Goal: Task Accomplishment & Management: Manage account settings

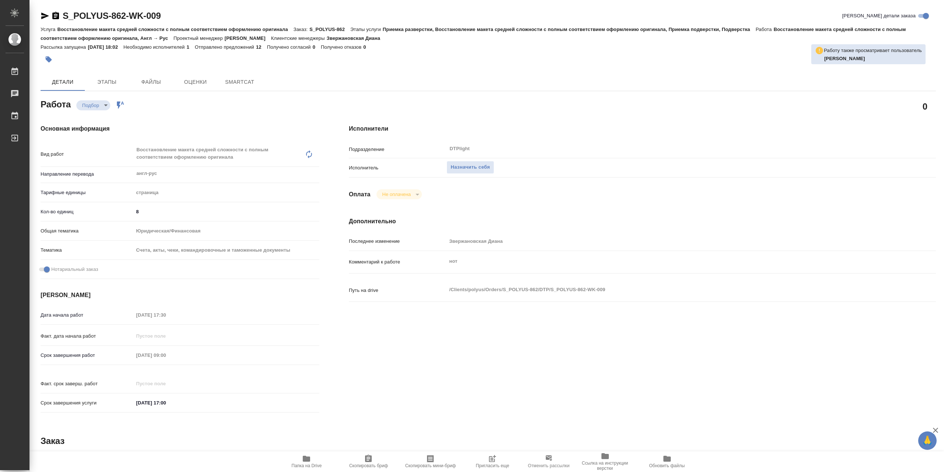
type textarea "x"
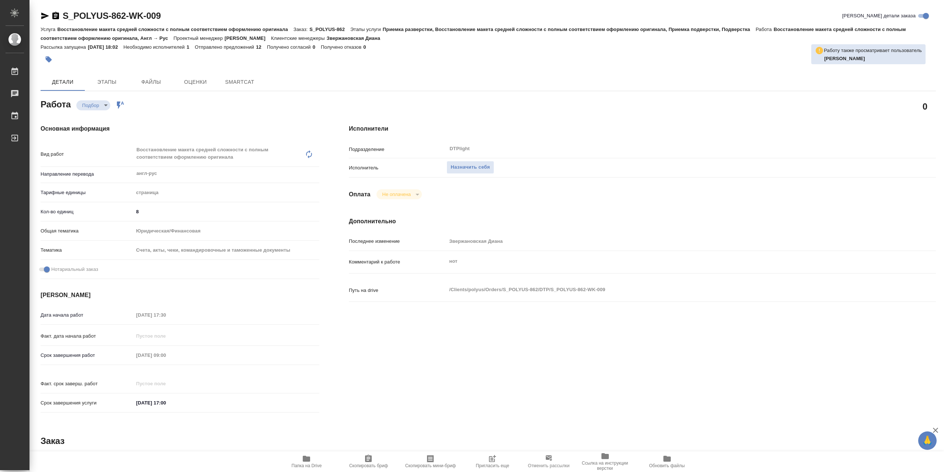
type textarea "x"
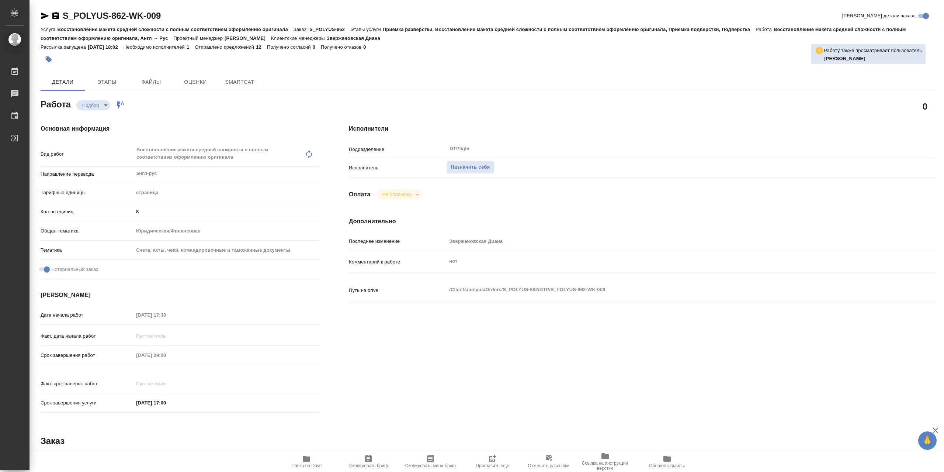
type textarea "x"
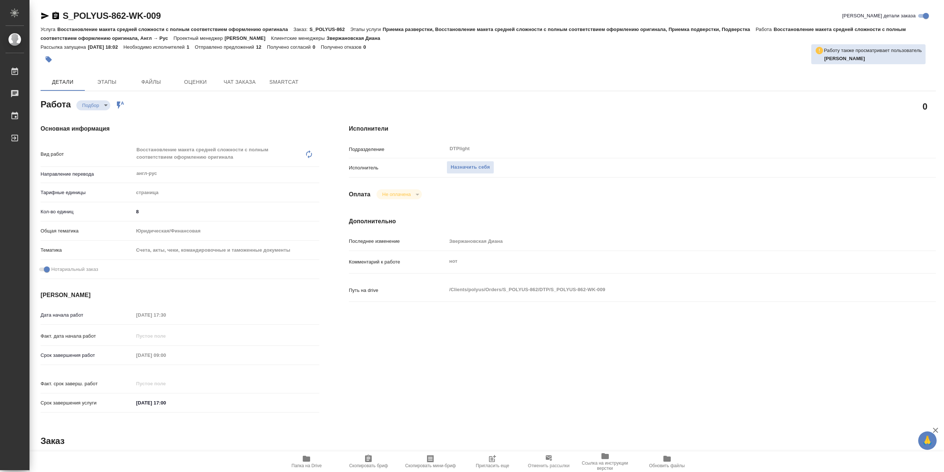
type textarea "x"
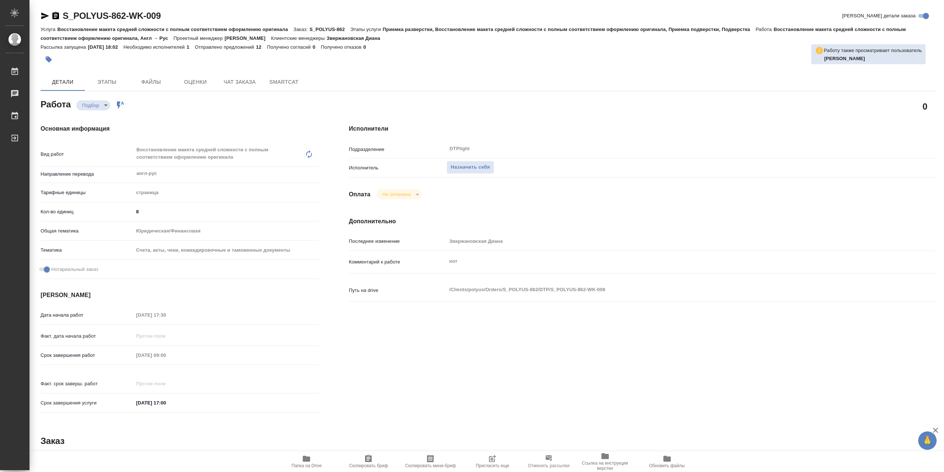
click at [317, 456] on span "Папка на Drive" at bounding box center [306, 461] width 53 height 14
type textarea "x"
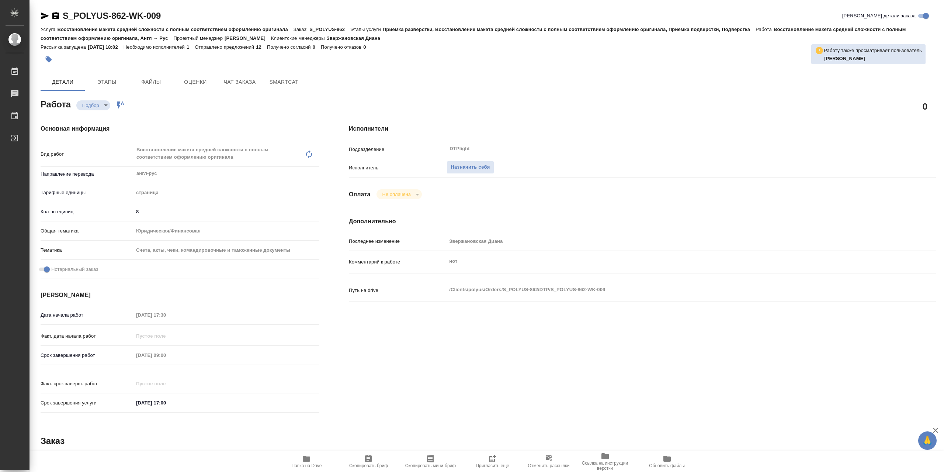
type textarea "x"
click at [490, 172] on span "Назначить себя" at bounding box center [470, 167] width 39 height 8
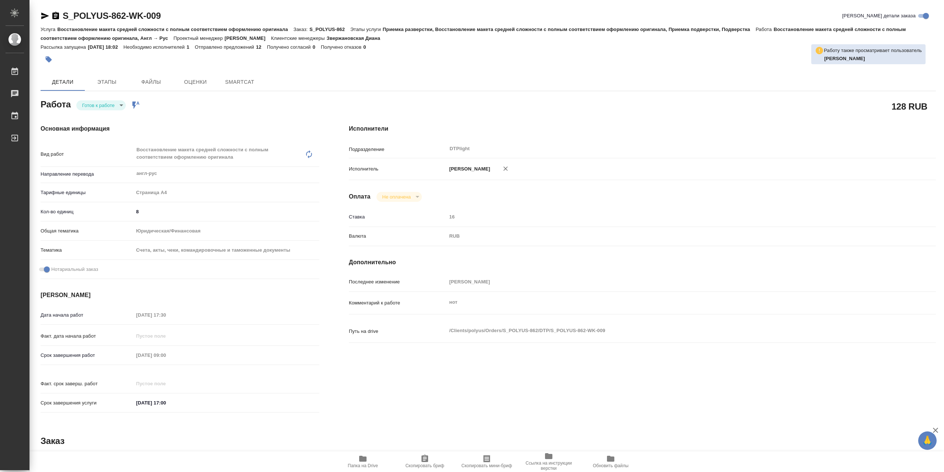
type textarea "x"
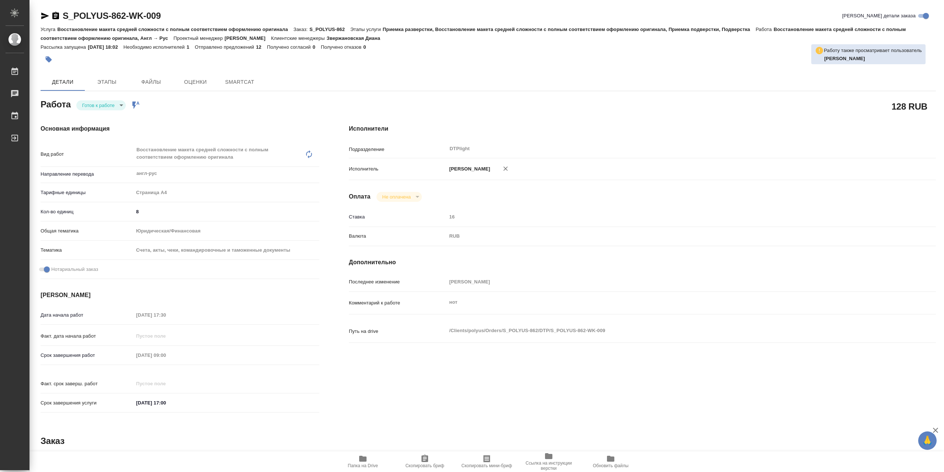
type textarea "x"
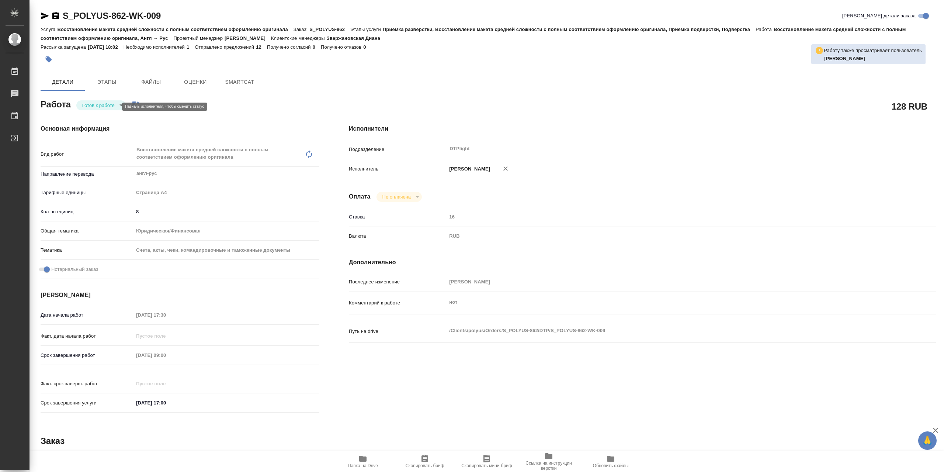
type textarea "x"
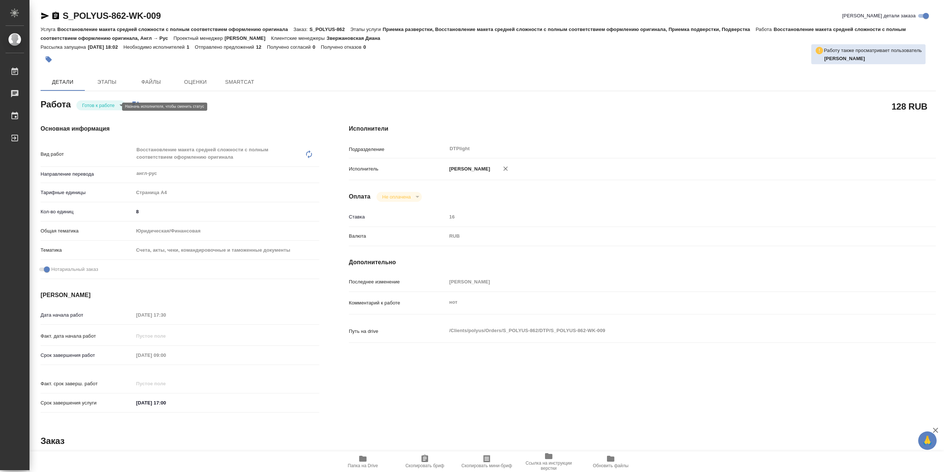
click at [91, 107] on body "🙏 .cls-1 fill:#fff; AWATERA Сархатов [PERSON_NAME] Работы Чаты График Выйти S_P…" at bounding box center [472, 236] width 944 height 472
click at [100, 107] on button "В работе" at bounding box center [94, 107] width 24 height 8
type textarea "x"
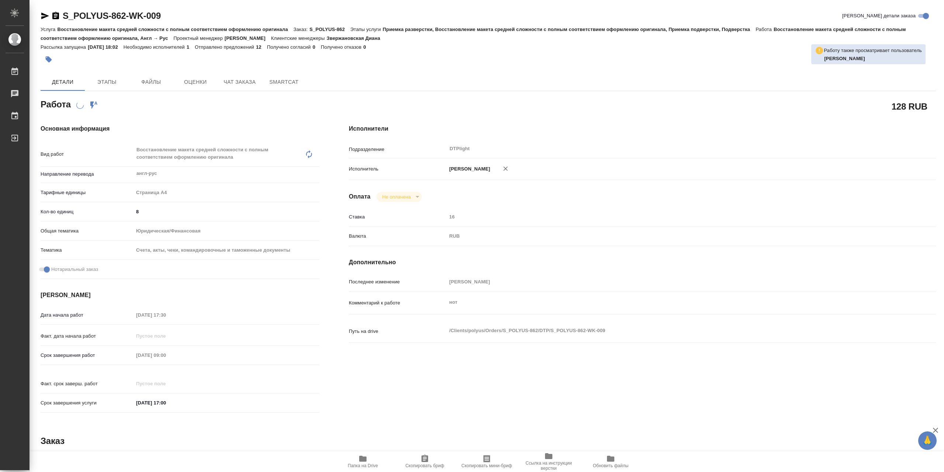
type textarea "x"
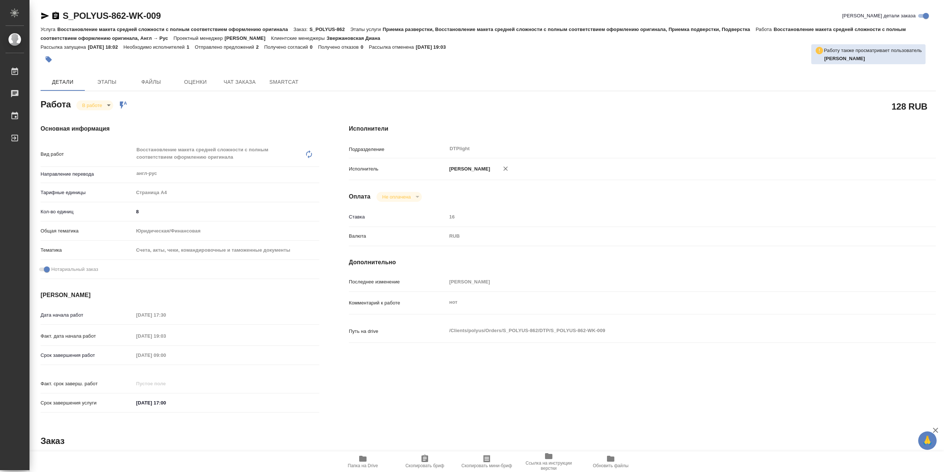
type textarea "x"
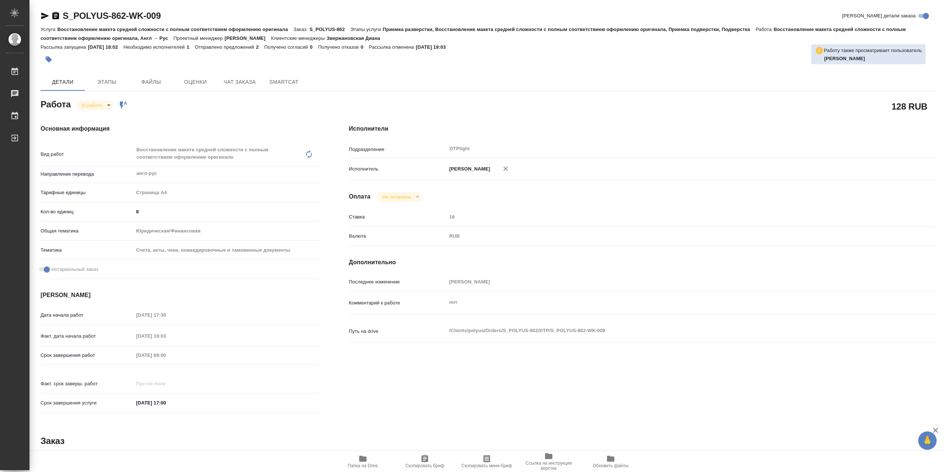
type textarea "x"
